Goal: Entertainment & Leisure: Consume media (video, audio)

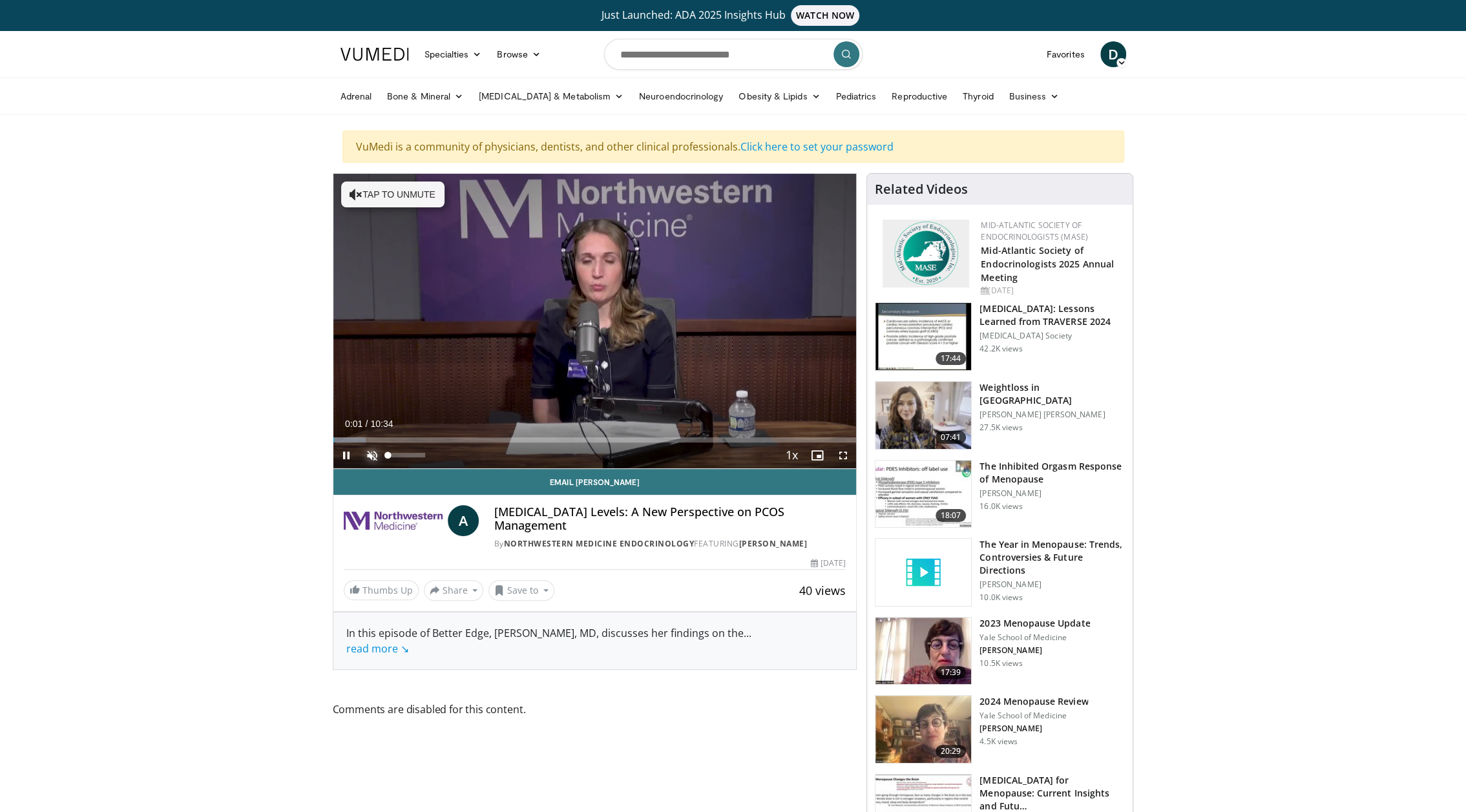
click at [372, 453] on span "Video Player" at bounding box center [372, 455] width 26 height 26
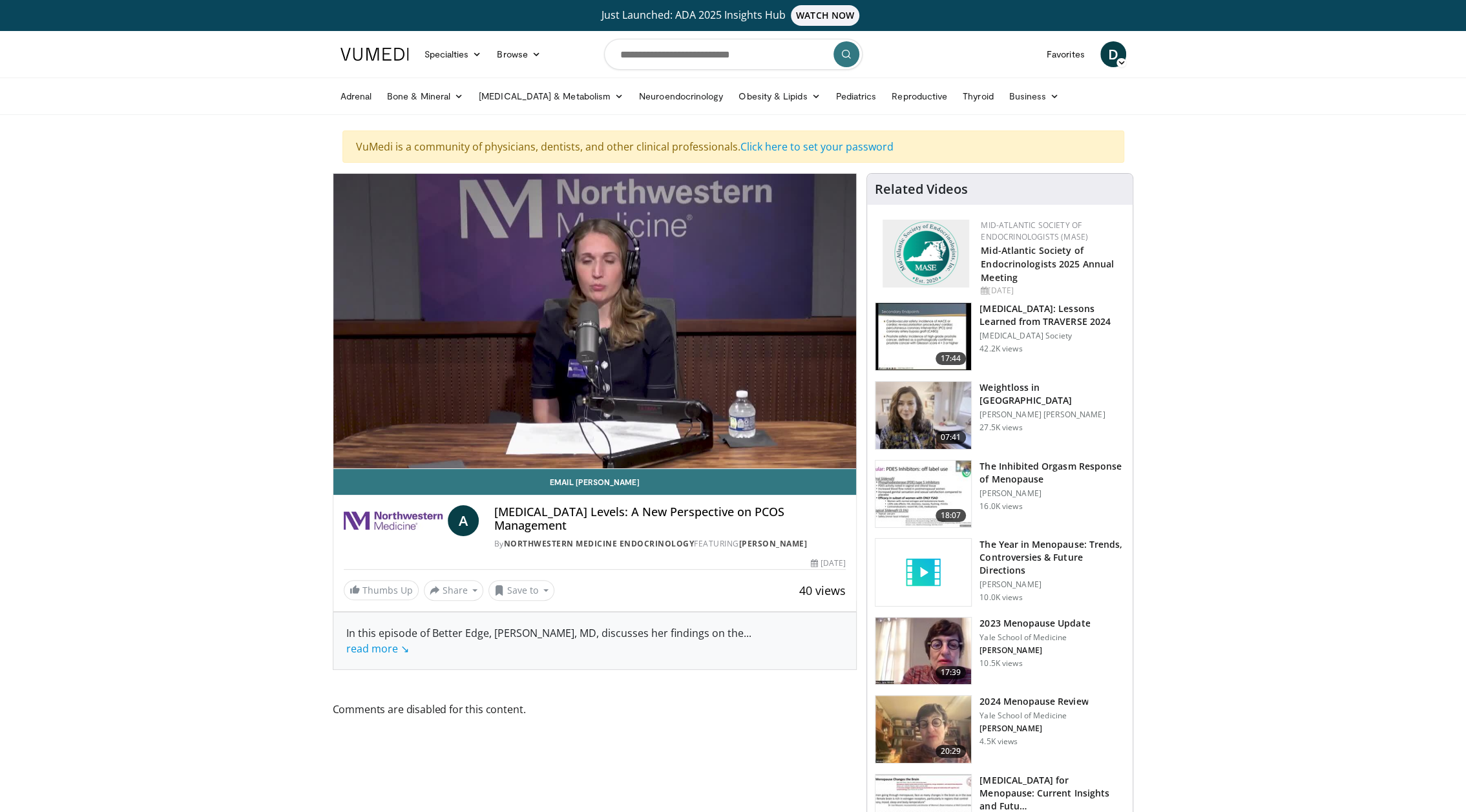
click at [361, 437] on video-js "**********" at bounding box center [595, 321] width 523 height 295
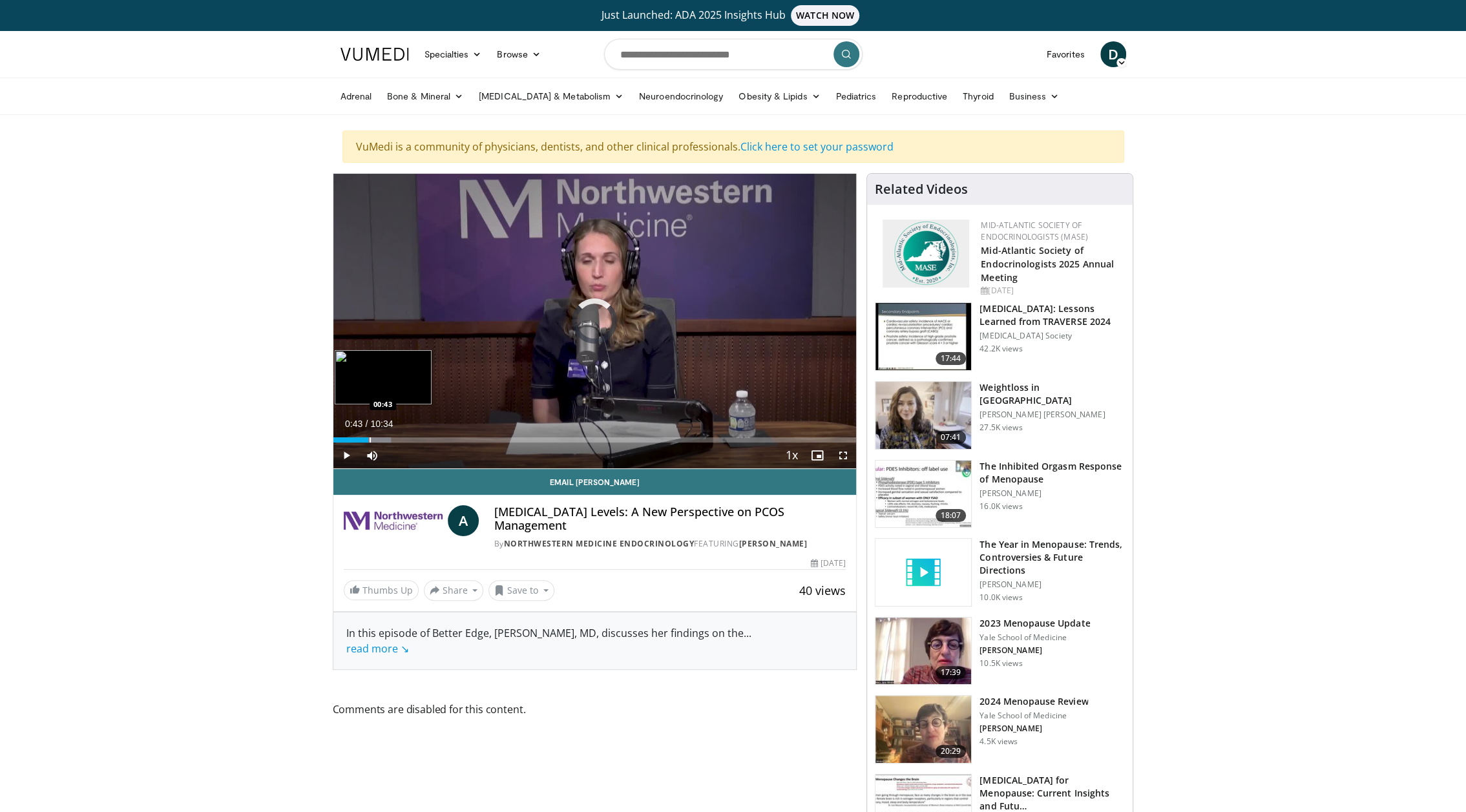
click at [369, 438] on div "Progress Bar" at bounding box center [370, 440] width 2 height 5
